Goal: Task Accomplishment & Management: Complete application form

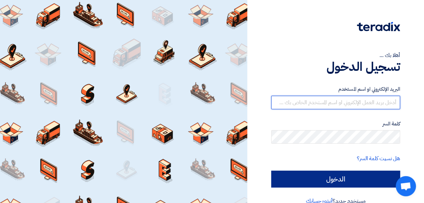
type input "[EMAIL_ADDRESS][DOMAIN_NAME]"
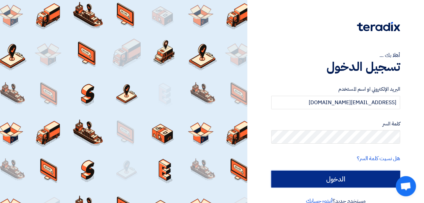
click at [316, 173] on input "الدخول" at bounding box center [335, 179] width 129 height 17
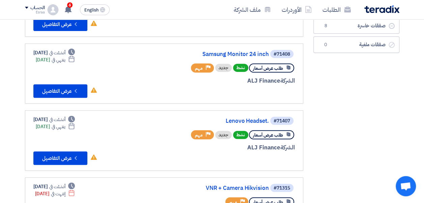
scroll to position [106, 0]
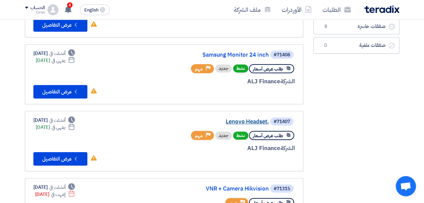
click at [218, 121] on link "Lenovo Headset." at bounding box center [201, 122] width 135 height 6
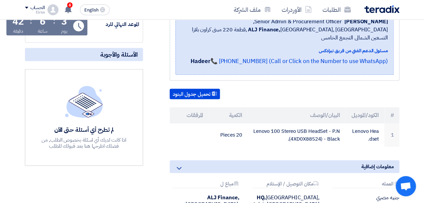
scroll to position [121, 0]
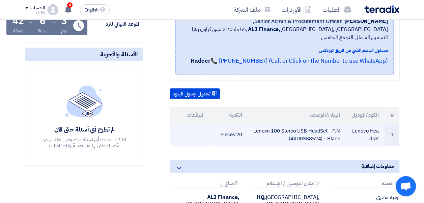
click at [317, 123] on td "Lenovo 100 Stereo USB HeadSet - P.N (4XD0X88524) - Black." at bounding box center [296, 134] width 97 height 23
copy tr "Lenovo 100 Stereo USB HeadSet - P.N (4XD0X88524) - Black."
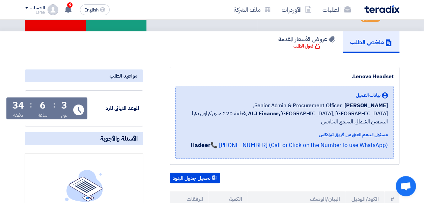
scroll to position [0, 0]
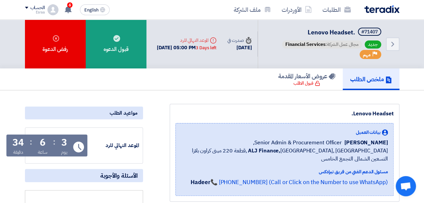
click at [367, 13] on img at bounding box center [381, 9] width 35 height 8
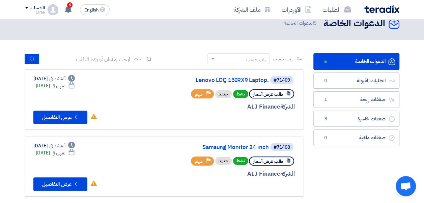
scroll to position [13, 0]
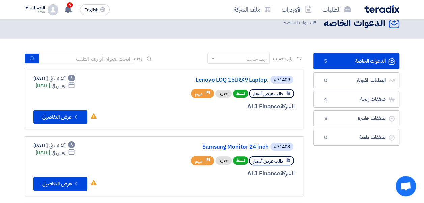
click at [237, 78] on link "Lenovo LOQ 15IRX9 Laptop." at bounding box center [201, 80] width 135 height 6
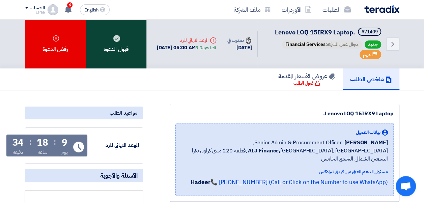
click at [129, 51] on div "قبول الدعوه" at bounding box center [116, 44] width 61 height 49
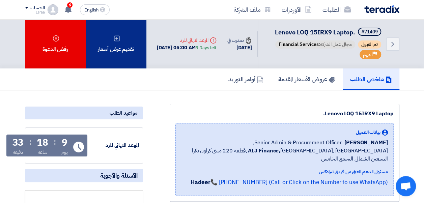
click at [132, 68] on div "تقديم عرض أسعار" at bounding box center [116, 44] width 61 height 49
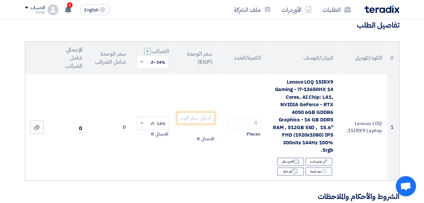
scroll to position [57, 0]
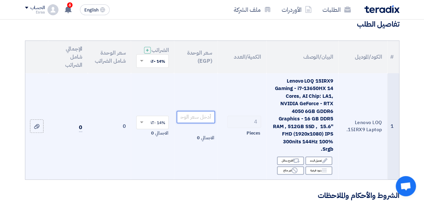
click at [200, 121] on input "number" at bounding box center [196, 117] width 38 height 12
paste input "40570.18"
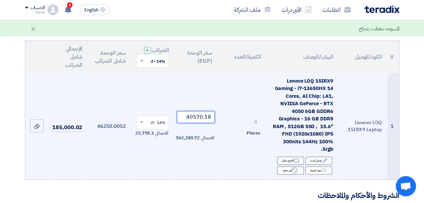
type input "40570.18"
click at [179, 157] on td "40570.18 الاجمالي 162,280.72" at bounding box center [195, 126] width 43 height 106
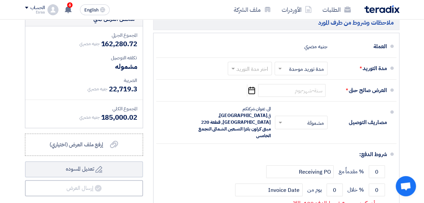
scroll to position [266, 0]
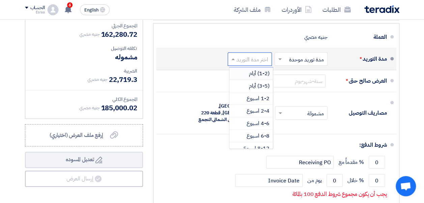
click at [249, 63] on input "text" at bounding box center [248, 60] width 41 height 10
click at [254, 76] on span "(1-2) أيام" at bounding box center [259, 73] width 21 height 8
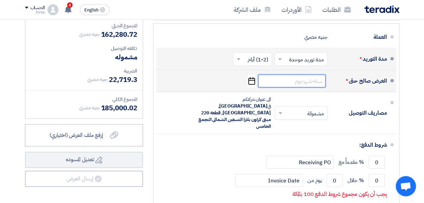
click at [277, 83] on input at bounding box center [291, 81] width 67 height 13
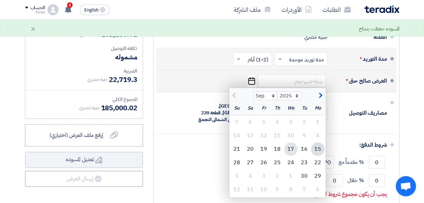
click at [290, 156] on div "17" at bounding box center [290, 148] width 13 height 13
type input "9/17/2025"
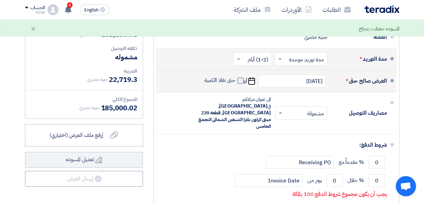
click at [238, 84] on span at bounding box center [240, 81] width 6 height 6
click at [235, 85] on input "حتى نفاذ الكمية" at bounding box center [219, 83] width 32 height 13
checkbox input "true"
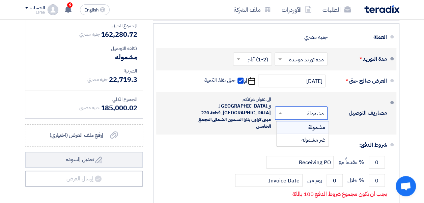
click at [301, 113] on input "text" at bounding box center [299, 114] width 49 height 10
click at [301, 122] on div "مشمولة" at bounding box center [303, 127] width 52 height 12
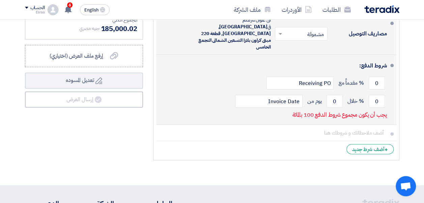
scroll to position [346, 0]
click at [375, 94] on input "0" at bounding box center [377, 100] width 16 height 13
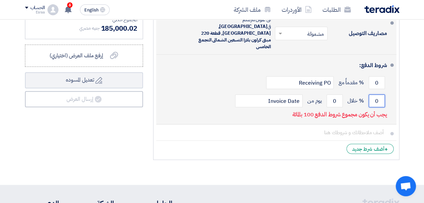
click at [375, 94] on input "0" at bounding box center [377, 100] width 16 height 13
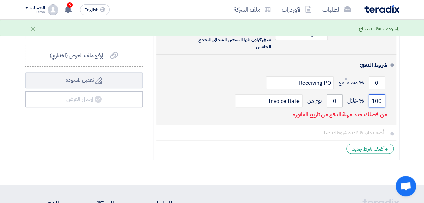
type input "100"
click at [334, 94] on input "0" at bounding box center [334, 100] width 16 height 13
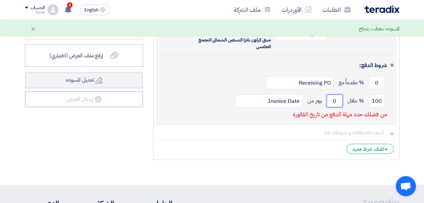
click at [334, 94] on input "0" at bounding box center [334, 100] width 16 height 13
click at [335, 94] on input "0" at bounding box center [334, 100] width 16 height 13
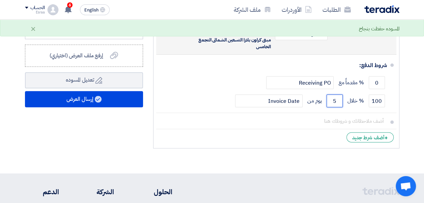
type input "5"
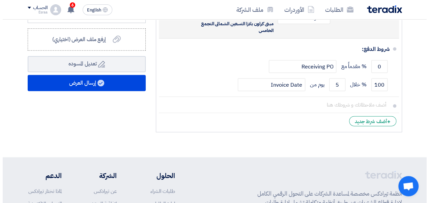
scroll to position [366, 0]
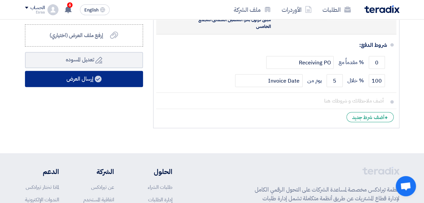
click at [115, 87] on button "إرسال العرض" at bounding box center [84, 79] width 118 height 16
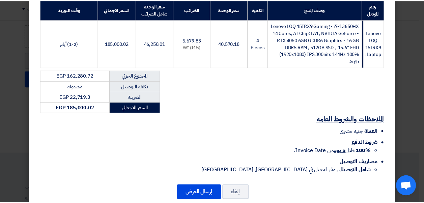
scroll to position [122, 0]
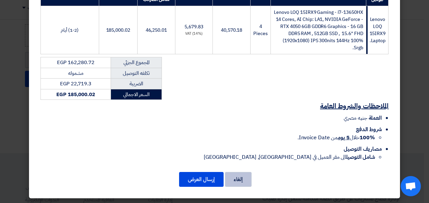
click at [249, 182] on button "إلغاء" at bounding box center [238, 179] width 27 height 15
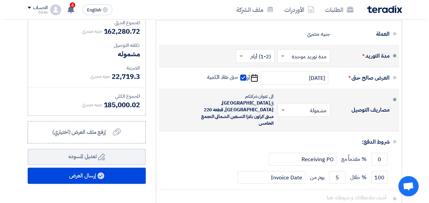
scroll to position [269, 0]
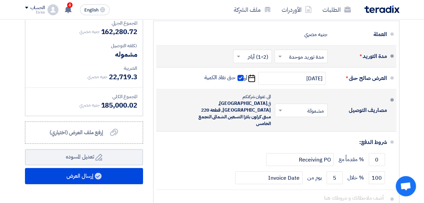
click at [267, 56] on div at bounding box center [252, 57] width 38 height 10
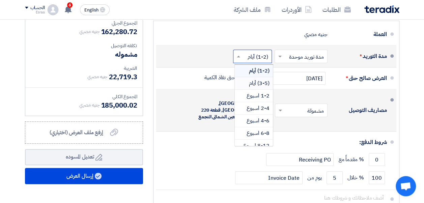
click at [259, 86] on span "(3-5) أيام" at bounding box center [259, 83] width 21 height 8
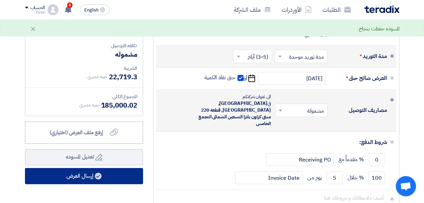
click at [101, 184] on button "إرسال العرض" at bounding box center [84, 176] width 118 height 16
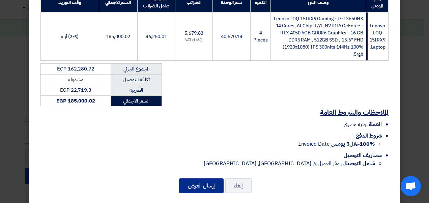
scroll to position [116, 0]
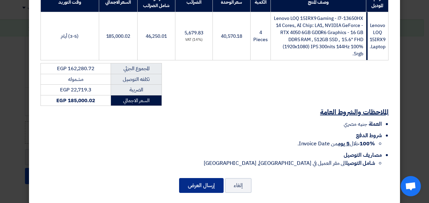
click at [206, 189] on button "إرسال العرض" at bounding box center [201, 185] width 45 height 15
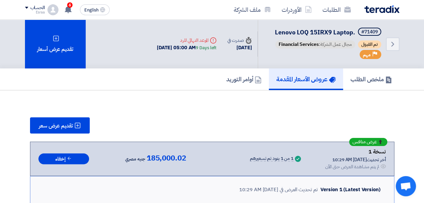
click at [382, 9] on img at bounding box center [381, 9] width 35 height 8
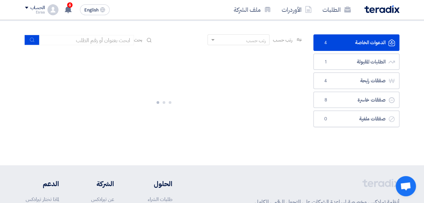
scroll to position [33, 0]
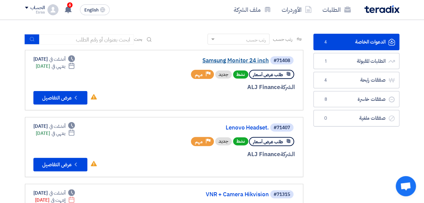
click at [248, 61] on link "Samsung Monitor 24 inch" at bounding box center [201, 61] width 135 height 6
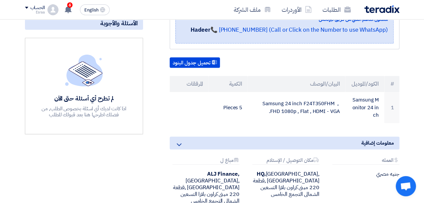
scroll to position [153, 0]
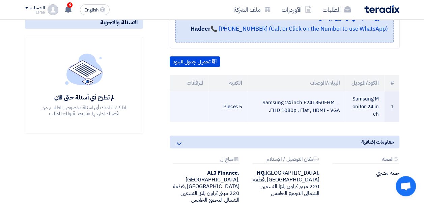
click at [297, 92] on td "Samsung 24 inch F24T350FHM , FHD 1080p , Flat , HDMI - VGA." at bounding box center [296, 106] width 97 height 31
copy tr "Samsung 24 inch F24T350FHM , FHD 1080p , Flat , HDMI - VGA."
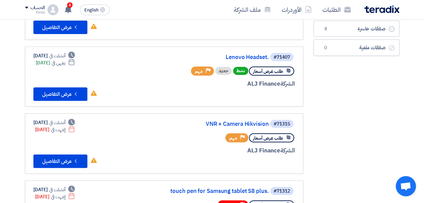
scroll to position [118, 0]
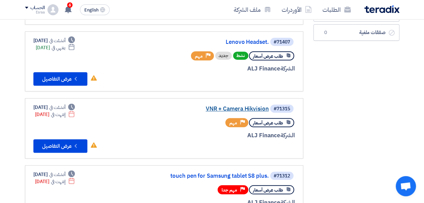
click at [249, 106] on link "VNR + Camera Hikvision" at bounding box center [201, 109] width 135 height 6
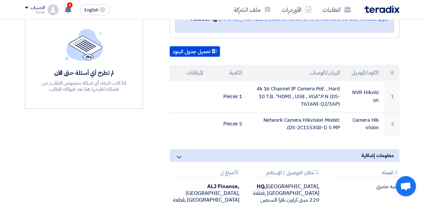
scroll to position [164, 0]
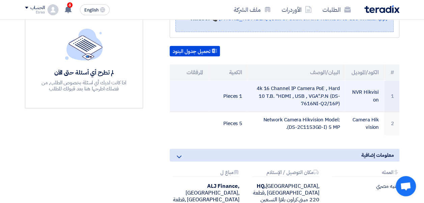
click at [282, 85] on td "4k 16 Channel IP Camera PoE , Hard 10 T.B. "HDMI , USB , VGA".P.N (DS-7616NI-Q2…" at bounding box center [296, 96] width 97 height 31
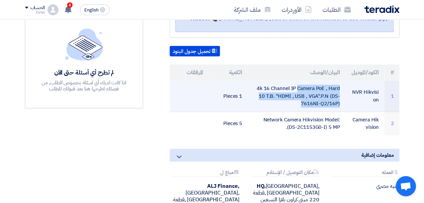
copy tr "4k 16 Channel IP Camera PoE , Hard 10 T.B. "HDMI , USB , VGA".P.N (DS-7616NI-Q2…"
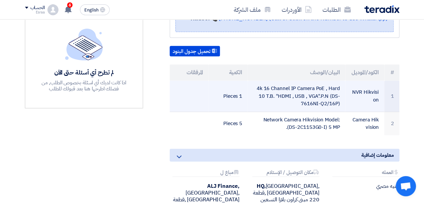
click at [361, 83] on td "NVR Hikvision" at bounding box center [364, 96] width 39 height 31
copy tr "NVR Hikvision"
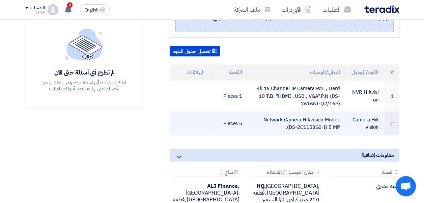
click at [277, 112] on td "Network Camera Hikvision Model: (DS-2C1153G0-I) 5 MP." at bounding box center [296, 124] width 97 height 24
copy tr "Network Camera Hikvision Model: (DS-2C1153G0-I) 5 MP."
click at [364, 112] on td "Camera Hikvision" at bounding box center [364, 124] width 39 height 24
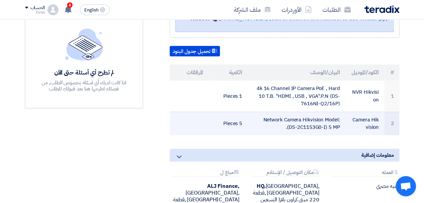
copy tr "Camera Hikvision"
